Goal: Transaction & Acquisition: Purchase product/service

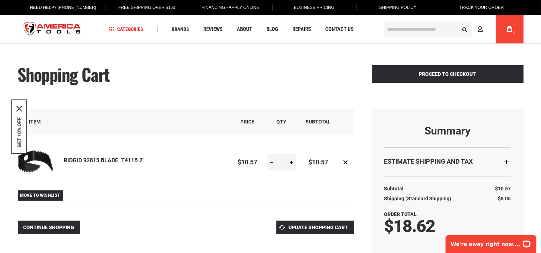
click at [196, 64] on div "Shopping Cart Proceed to Checkout" at bounding box center [270, 83] width 505 height 51
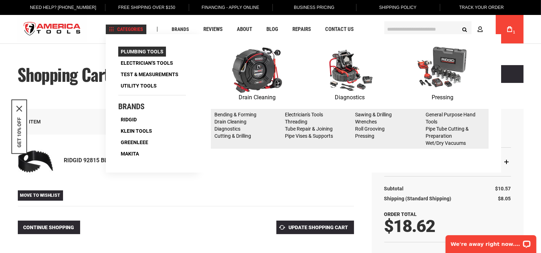
click at [135, 51] on span "Plumbing Tools" at bounding box center [142, 51] width 43 height 5
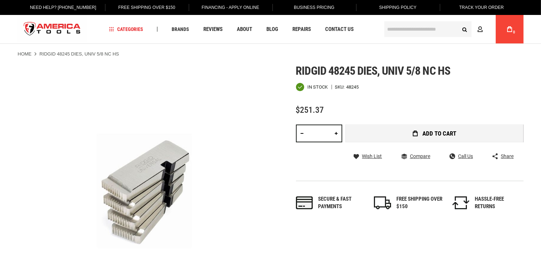
click at [395, 142] on button "Add to Cart" at bounding box center [435, 134] width 178 height 18
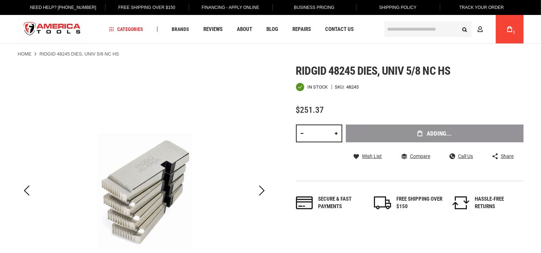
click at [509, 30] on icon at bounding box center [509, 29] width 5 height 6
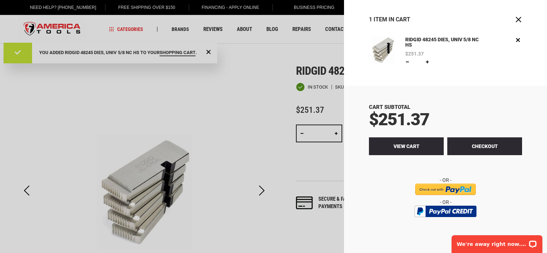
click at [429, 146] on link "View Cart" at bounding box center [406, 146] width 75 height 18
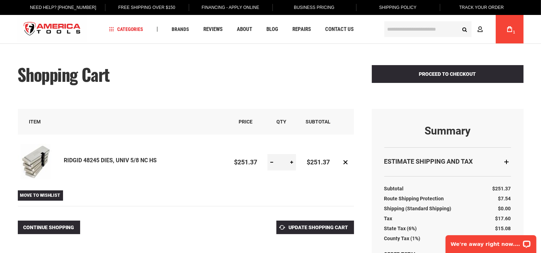
click at [222, 88] on div "Shopping Cart Proceed to Checkout" at bounding box center [270, 83] width 505 height 51
